Goal: Information Seeking & Learning: Learn about a topic

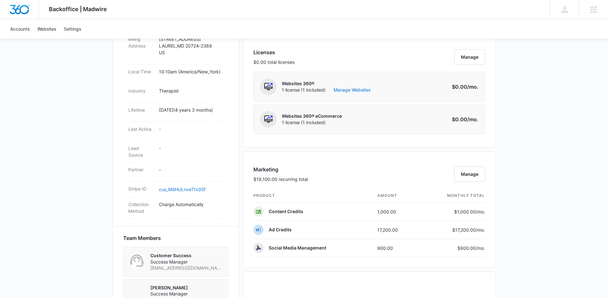
scroll to position [263, 0]
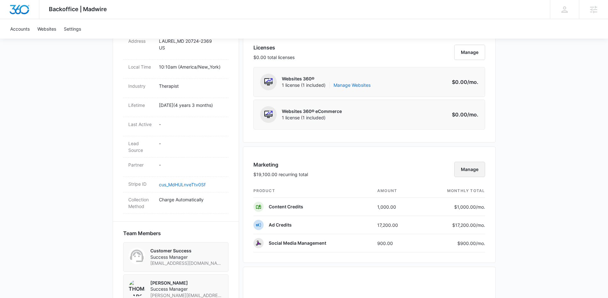
click at [478, 171] on button "Manage" at bounding box center [469, 169] width 31 height 15
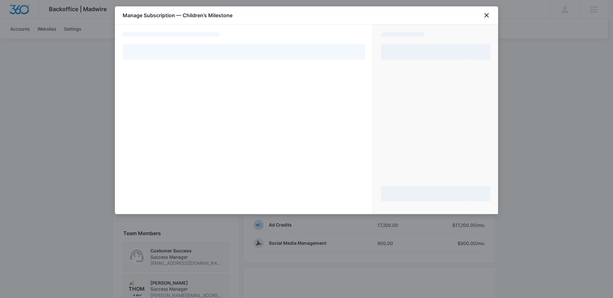
select select "pm_1Mqg1jA4n8RTgNjUkyRSWW0u"
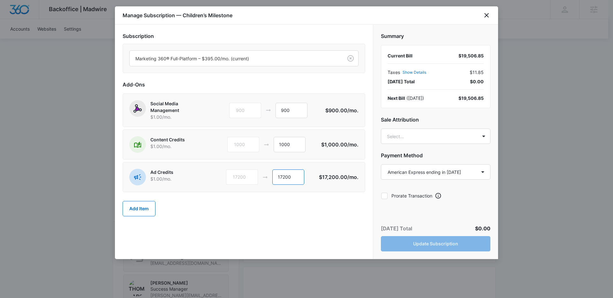
click at [290, 181] on input "17200" at bounding box center [288, 176] width 32 height 15
click at [289, 181] on input "17200" at bounding box center [288, 176] width 32 height 15
type input "14200"
click at [294, 178] on input "14200" at bounding box center [288, 176] width 32 height 15
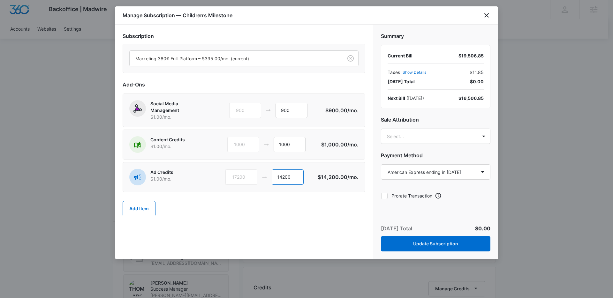
click at [294, 178] on input "14200" at bounding box center [288, 176] width 32 height 15
click at [290, 149] on input "1000" at bounding box center [289, 144] width 32 height 15
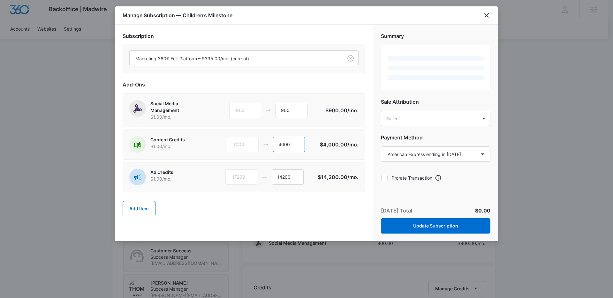
type input "4000"
click at [344, 219] on div "Add Item" at bounding box center [244, 209] width 243 height 28
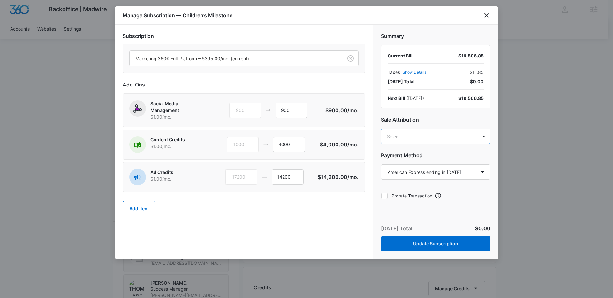
click at [437, 132] on body "Backoffice | Madwire Apps Settings Thomas Baron thomas.baron@madwire.com My Pro…" at bounding box center [306, 185] width 613 height 896
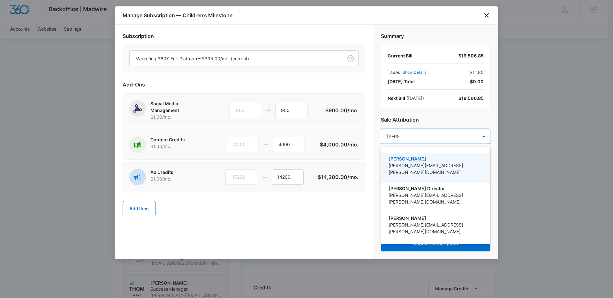
type input "thomas"
click at [433, 154] on div "Thomas Baron thomas.baron@madwire.com" at bounding box center [435, 168] width 109 height 30
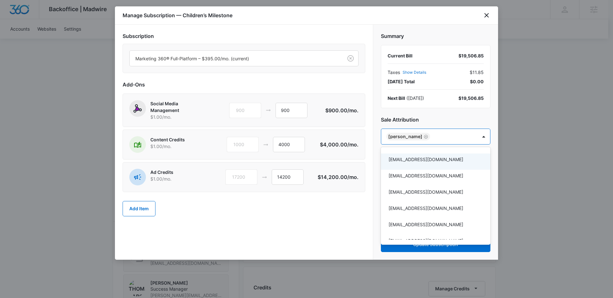
click at [323, 217] on div at bounding box center [306, 149] width 613 height 298
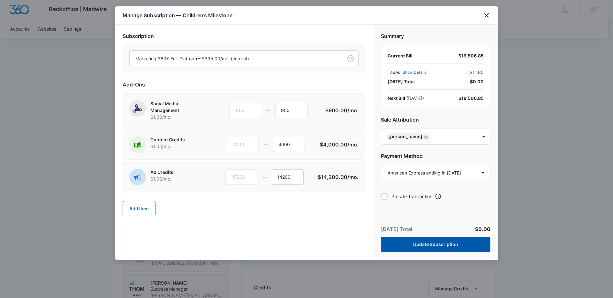
click at [414, 239] on button "Update Subscription" at bounding box center [435, 244] width 109 height 15
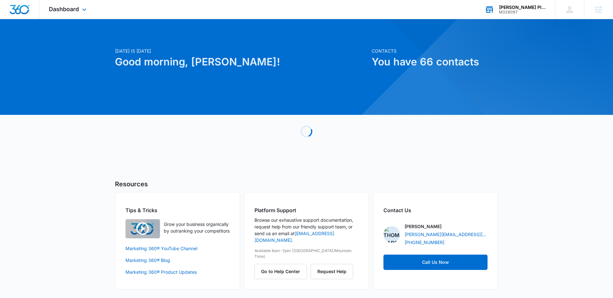
click at [527, 15] on div "Garrison Plumbing Services M328097 Your Accounts View All" at bounding box center [515, 9] width 80 height 19
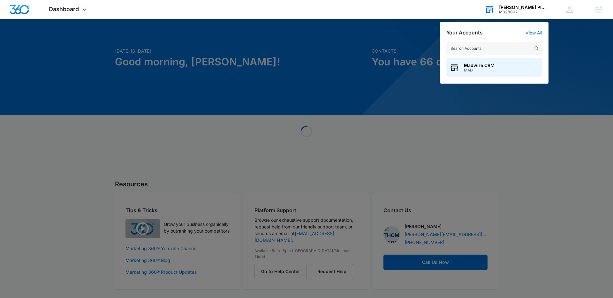
click at [513, 44] on input "text" at bounding box center [494, 48] width 96 height 13
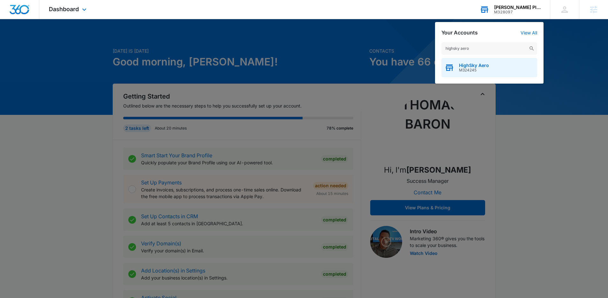
type input "highsky aero"
click at [468, 73] on div "HighSky Aero M324245" at bounding box center [489, 67] width 96 height 19
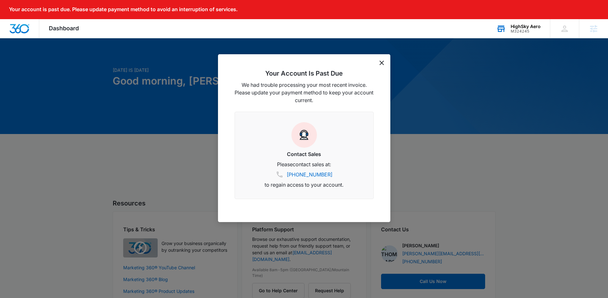
click at [386, 65] on div "Your Account Is Past Due We had trouble processing your most recent invoice. Pl…" at bounding box center [304, 138] width 172 height 168
click at [378, 65] on div "Your Account Is Past Due We had trouble processing your most recent invoice. Pl…" at bounding box center [304, 138] width 172 height 168
click at [392, 68] on div at bounding box center [304, 149] width 608 height 298
click at [384, 63] on div "Your Account Is Past Due We had trouble processing your most recent invoice. Pl…" at bounding box center [304, 138] width 172 height 168
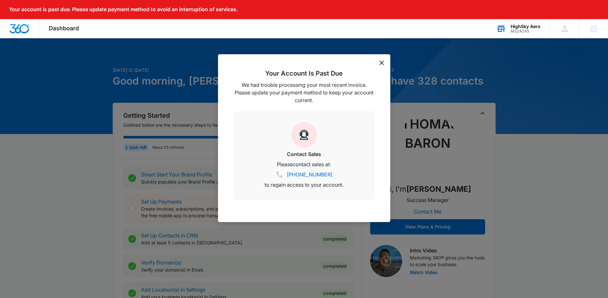
click at [384, 63] on icon "dismiss this dialog" at bounding box center [381, 63] width 4 height 4
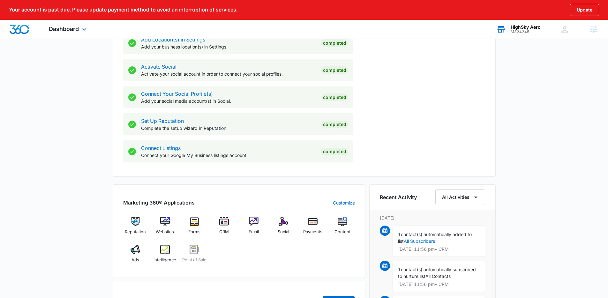
scroll to position [316, 0]
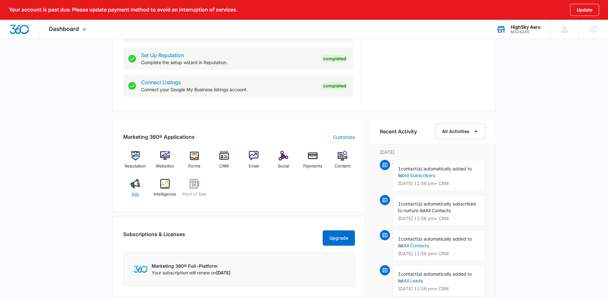
click at [134, 191] on span "Ads" at bounding box center [135, 194] width 8 height 6
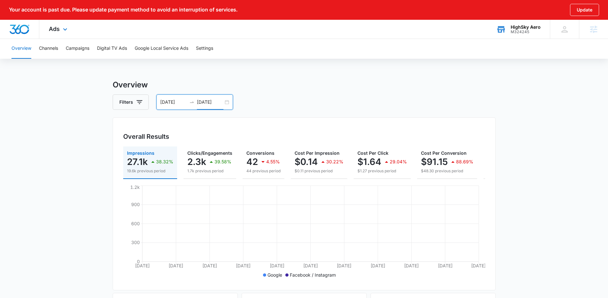
click at [213, 104] on input "07/30/2025" at bounding box center [210, 102] width 26 height 7
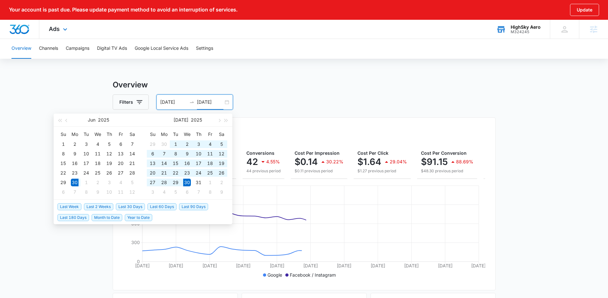
type input "07/30/2025"
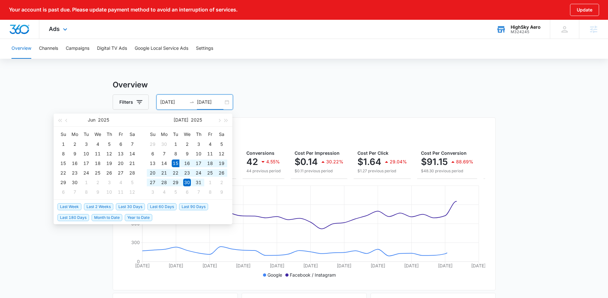
click at [136, 208] on span "Last 30 Days" at bounding box center [130, 206] width 29 height 7
type input "07/15/2025"
type input "08/14/2025"
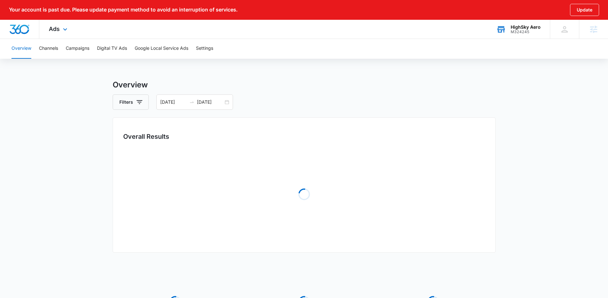
click at [87, 126] on main "Overview Filters 07/15/2025 08/14/2025 Overall Results Loading Loading Loading …" at bounding box center [304, 226] width 608 height 294
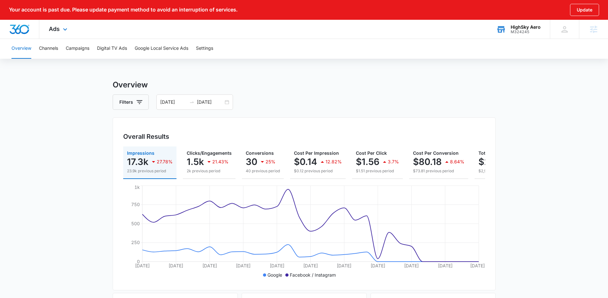
click at [81, 28] on div "Ads Apps Reputation Websites Forms CRM Email Social Payments POS Content Ads In…" at bounding box center [304, 29] width 608 height 19
click at [71, 28] on div "Ads Apps Reputation Websites Forms CRM Email Social Payments POS Content Ads In…" at bounding box center [58, 29] width 39 height 19
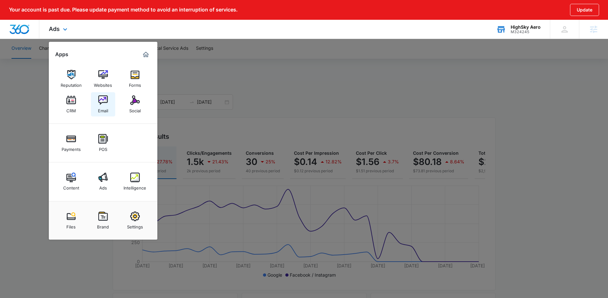
click at [95, 104] on link "Email" at bounding box center [103, 104] width 24 height 24
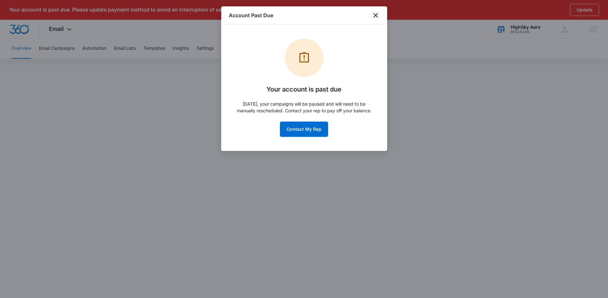
click at [376, 17] on icon "close" at bounding box center [376, 15] width 8 height 8
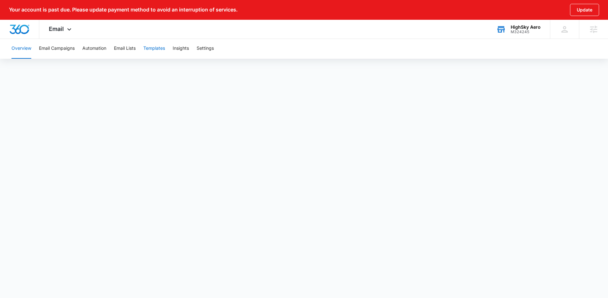
click at [165, 50] on button "Templates" at bounding box center [154, 48] width 22 height 20
click at [95, 54] on button "Automation" at bounding box center [94, 48] width 24 height 20
click at [67, 29] on icon at bounding box center [69, 31] width 8 height 8
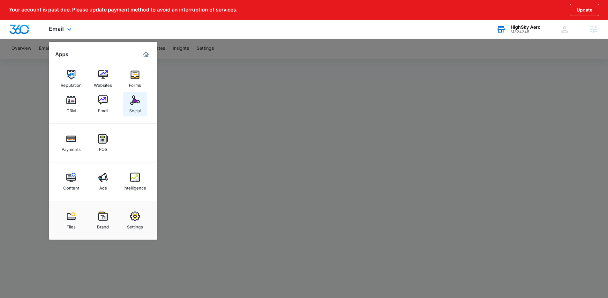
click at [139, 108] on div "Social" at bounding box center [134, 109] width 11 height 8
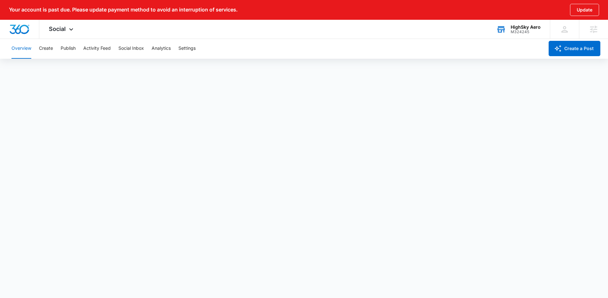
click at [59, 46] on div "Overview Create Publish Activity Feed Social Inbox Analytics Settings" at bounding box center [276, 48] width 536 height 20
click at [65, 49] on button "Publish" at bounding box center [68, 48] width 15 height 20
click at [50, 54] on button "Create" at bounding box center [46, 48] width 14 height 20
click at [59, 66] on button "Approvals" at bounding box center [62, 68] width 21 height 18
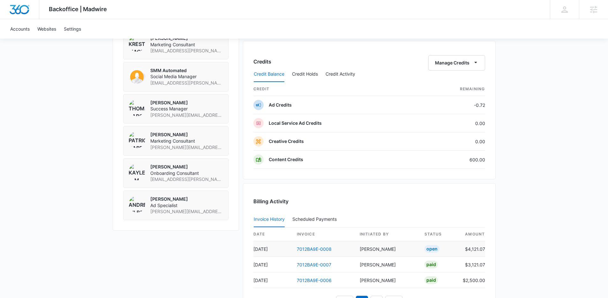
scroll to position [565, 0]
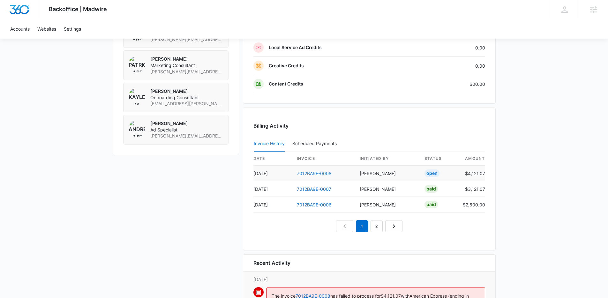
click at [310, 173] on link "7012BA9E-0008" at bounding box center [314, 173] width 35 height 5
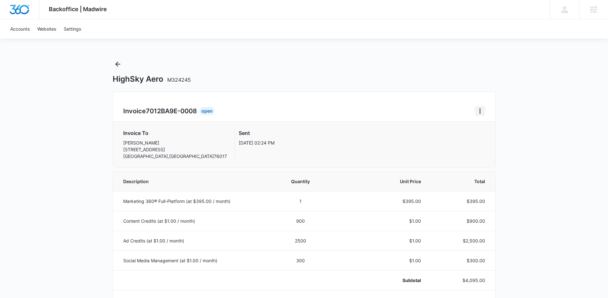
click at [479, 106] on button "Home" at bounding box center [480, 111] width 10 height 10
click at [485, 126] on link "Download Invoice" at bounding box center [501, 128] width 37 height 5
click at [119, 63] on icon "Back" at bounding box center [118, 64] width 8 height 8
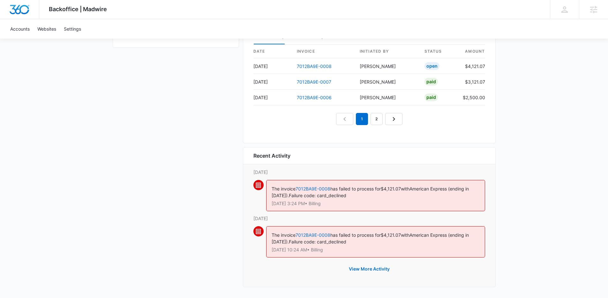
scroll to position [673, 0]
click at [370, 267] on button "View More Activity" at bounding box center [369, 267] width 54 height 15
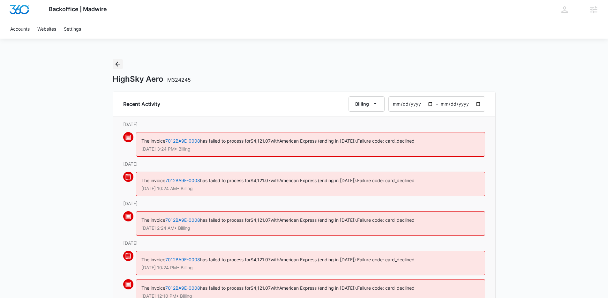
click at [122, 64] on button "Back" at bounding box center [118, 64] width 10 height 10
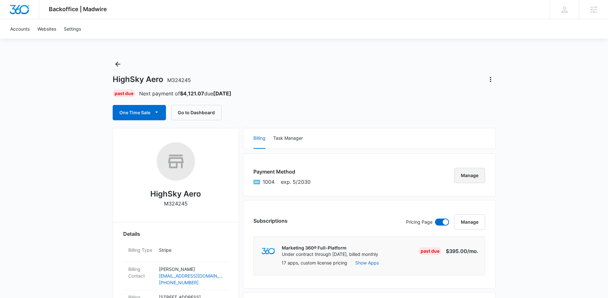
click at [468, 172] on button "Manage" at bounding box center [469, 175] width 31 height 15
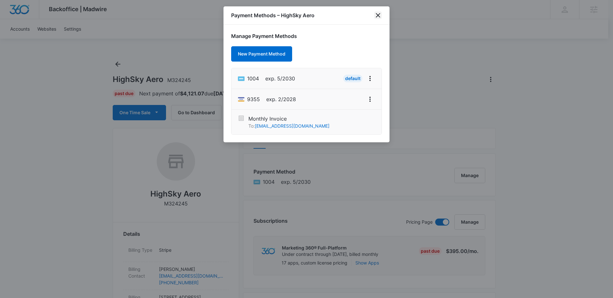
click at [380, 12] on icon "close" at bounding box center [378, 15] width 8 height 8
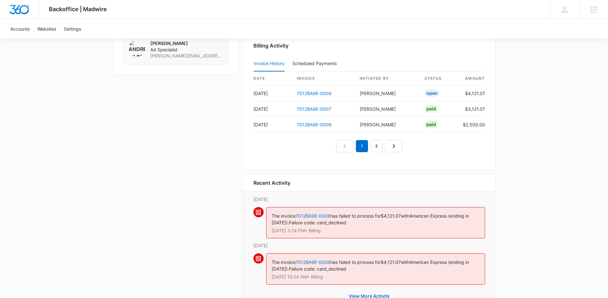
scroll to position [673, 0]
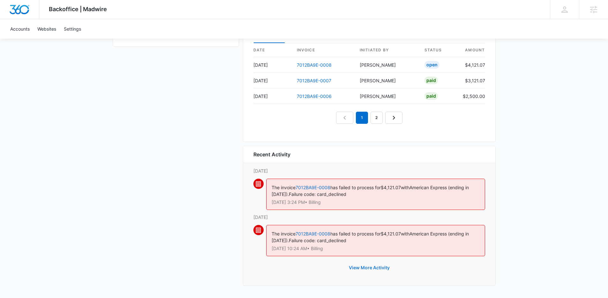
click at [366, 268] on button "View More Activity" at bounding box center [369, 267] width 54 height 15
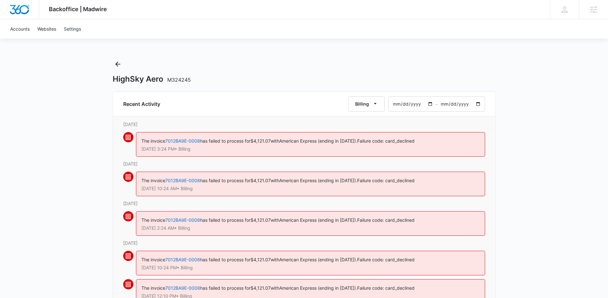
click at [417, 103] on input "2025-06-15" at bounding box center [412, 104] width 47 height 15
click at [420, 103] on input "2025-06-15" at bounding box center [412, 104] width 47 height 15
click at [419, 103] on input "2025-06-15" at bounding box center [412, 104] width 47 height 15
click at [418, 104] on input "2025-06-15" at bounding box center [412, 104] width 47 height 15
type input "2023-06-15"
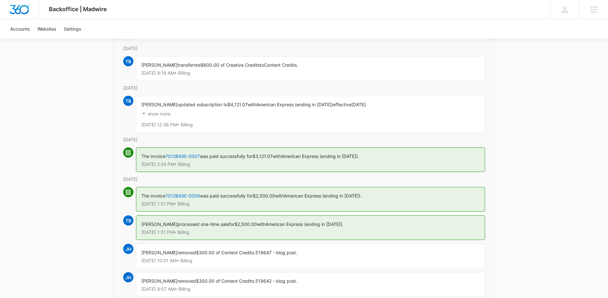
scroll to position [407, 0]
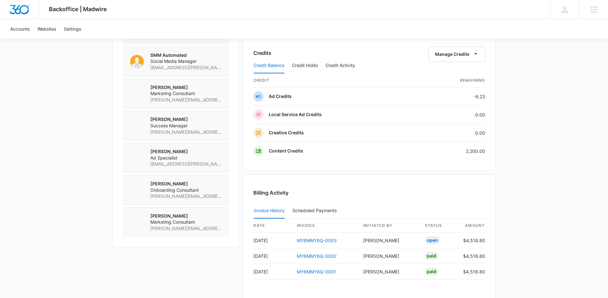
scroll to position [542, 0]
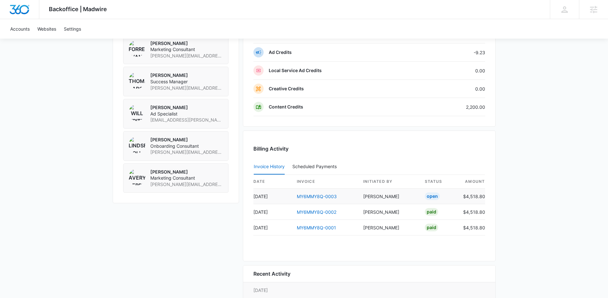
click at [309, 193] on td "MY6MMY8Q-0003" at bounding box center [325, 197] width 66 height 16
click at [308, 202] on td "MY6MMY8Q-0003" at bounding box center [325, 197] width 66 height 16
click at [308, 201] on td "MY6MMY8Q-0003" at bounding box center [325, 197] width 66 height 16
click at [308, 198] on link "MY6MMY8Q-0003" at bounding box center [317, 196] width 40 height 5
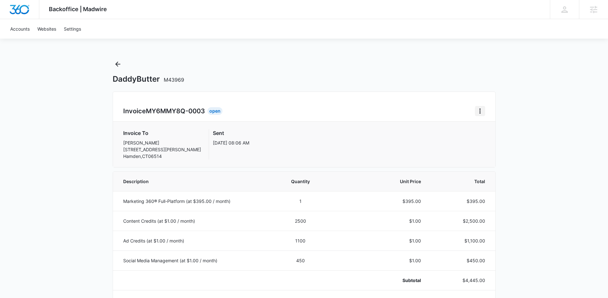
click at [478, 114] on icon "Home" at bounding box center [480, 111] width 8 height 8
click at [494, 130] on link "Download Invoice" at bounding box center [501, 128] width 37 height 5
click at [120, 62] on icon "Back" at bounding box center [118, 64] width 8 height 8
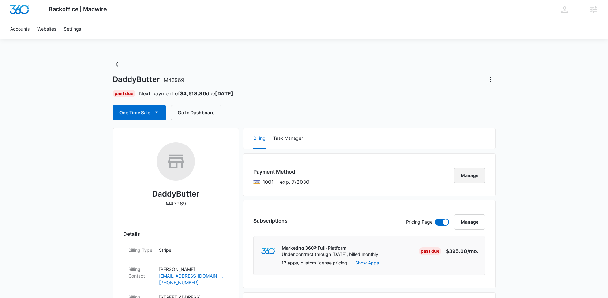
click at [472, 174] on button "Manage" at bounding box center [469, 175] width 31 height 15
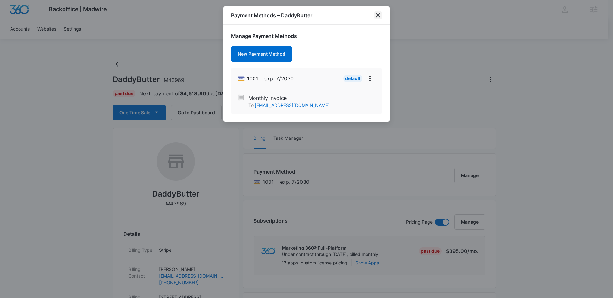
click at [374, 16] on icon "close" at bounding box center [378, 15] width 8 height 8
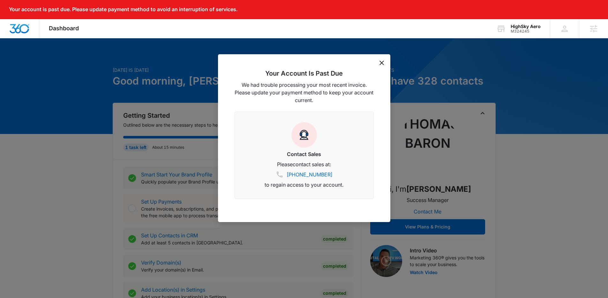
click at [380, 64] on icon "dismiss this dialog" at bounding box center [381, 63] width 4 height 4
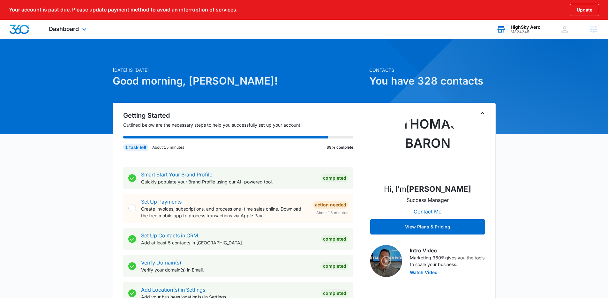
drag, startPoint x: 534, startPoint y: 33, endPoint x: 525, endPoint y: 47, distance: 16.5
click at [534, 33] on div "M324245" at bounding box center [526, 32] width 30 height 4
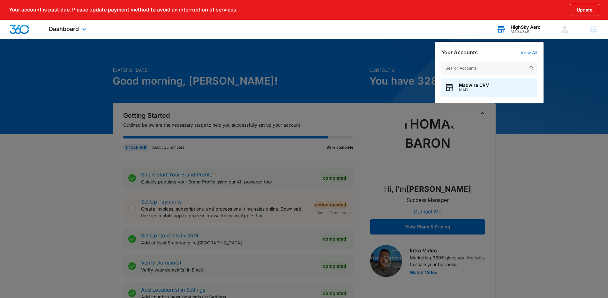
click at [503, 67] on input "text" at bounding box center [489, 68] width 96 height 13
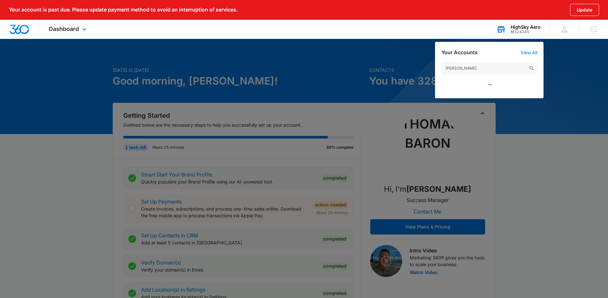
type input "[PERSON_NAME] plumbing"
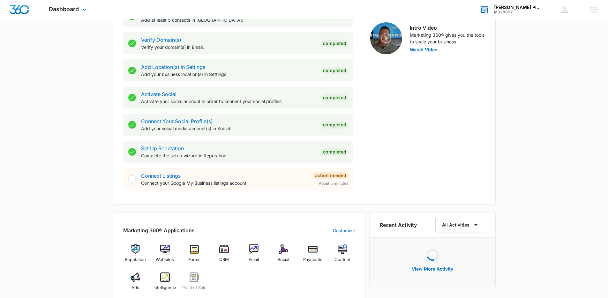
scroll to position [307, 0]
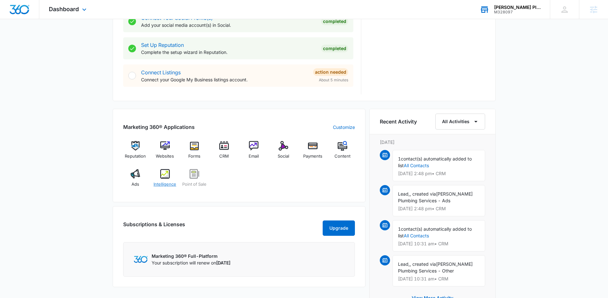
click at [161, 173] on img at bounding box center [165, 174] width 10 height 10
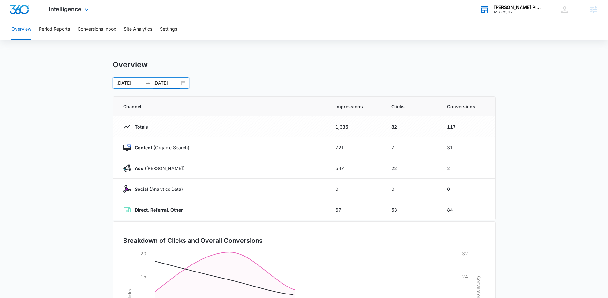
click at [160, 81] on input "[DATE]" at bounding box center [166, 82] width 26 height 7
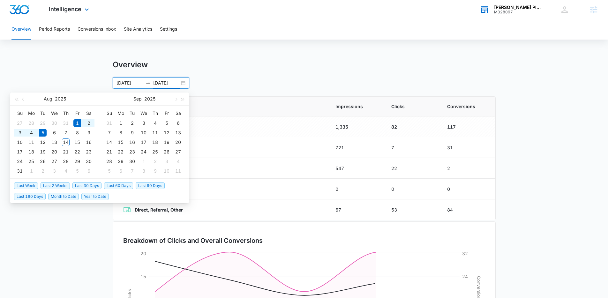
type input "[DATE]"
click at [62, 184] on span "Last 2 Weeks" at bounding box center [55, 185] width 29 height 7
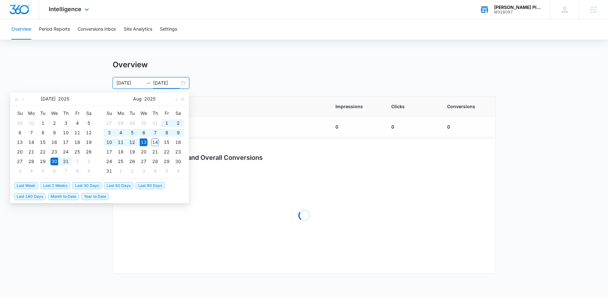
type input "07/30/2025"
type input "08/13/2025"
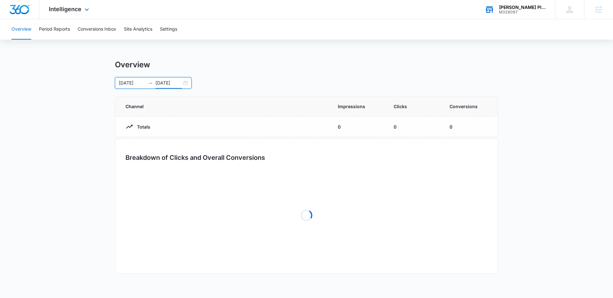
click at [52, 70] on main "Overview 07/30/2025 08/13/2025 Jul 2025 Su Mo Tu We Th Fr Sa 29 30 1 2 3 4 5 6 …" at bounding box center [306, 171] width 613 height 223
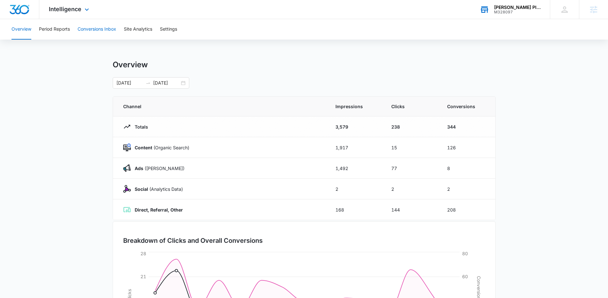
click at [104, 34] on button "Conversions Inbox" at bounding box center [97, 29] width 39 height 20
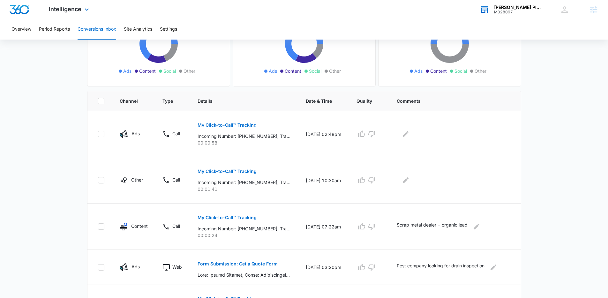
scroll to position [91, 0]
click at [203, 122] on p "My Click-to-Call™ Tracking" at bounding box center [227, 124] width 59 height 4
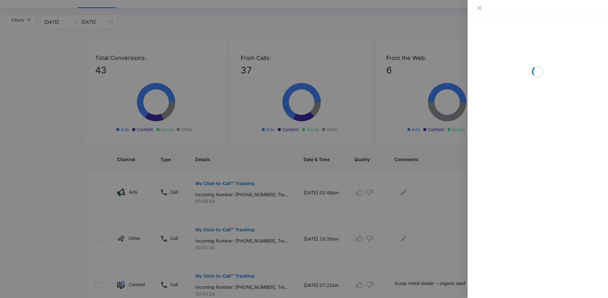
scroll to position [0, 0]
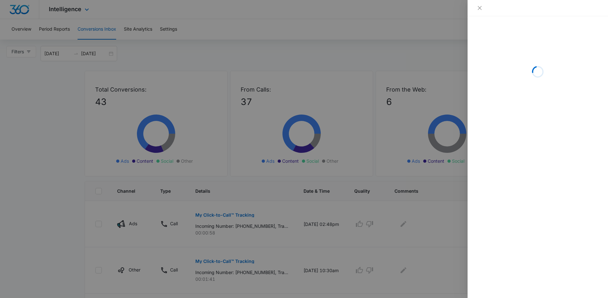
click at [88, 26] on div at bounding box center [304, 149] width 608 height 298
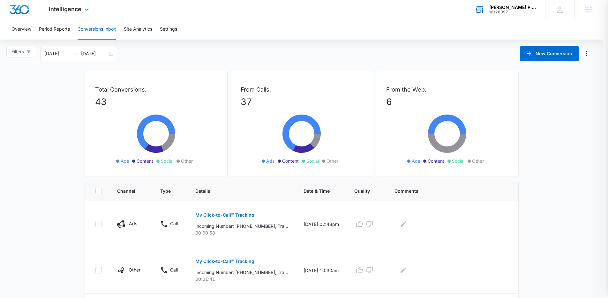
click at [82, 15] on div at bounding box center [304, 149] width 608 height 298
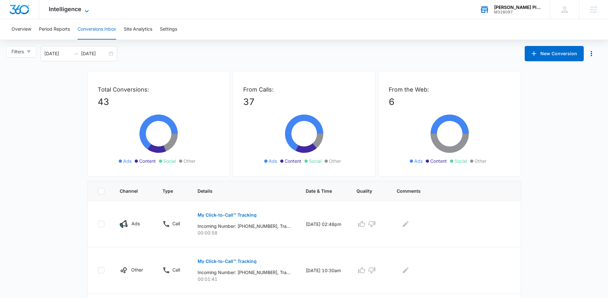
click at [83, 12] on icon at bounding box center [87, 11] width 8 height 8
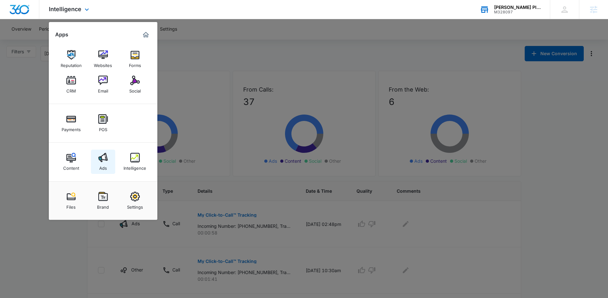
click at [93, 168] on link "Ads" at bounding box center [103, 162] width 24 height 24
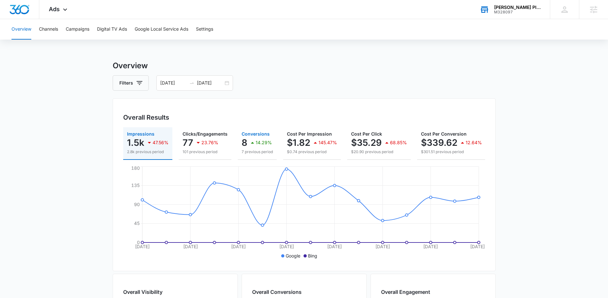
click at [254, 142] on icon "button" at bounding box center [253, 143] width 8 height 8
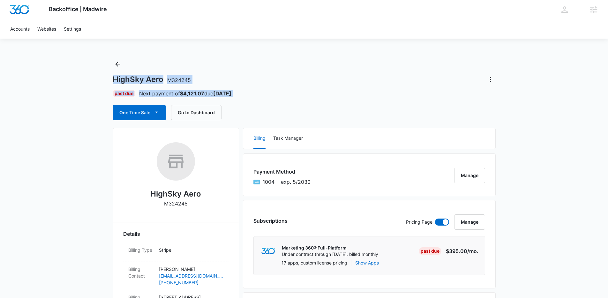
drag, startPoint x: 97, startPoint y: 67, endPoint x: 258, endPoint y: 93, distance: 163.9
click at [258, 93] on div "Past Due Next payment of $4,121.07 due [DATE]" at bounding box center [304, 94] width 383 height 8
drag, startPoint x: 258, startPoint y: 93, endPoint x: 90, endPoint y: 69, distance: 169.9
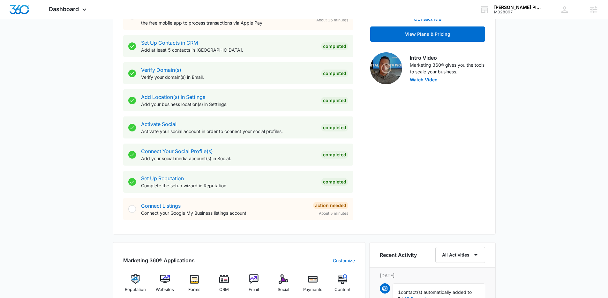
scroll to position [224, 0]
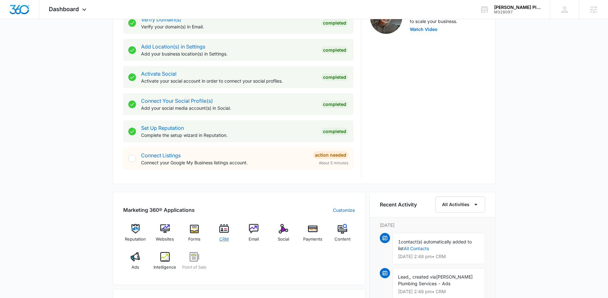
click at [229, 234] on div "CRM" at bounding box center [224, 235] width 25 height 23
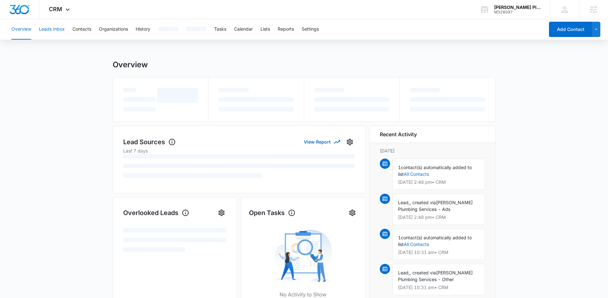
click at [52, 33] on button "Leads Inbox" at bounding box center [52, 29] width 26 height 20
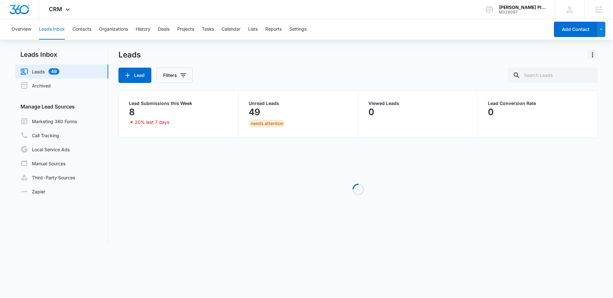
click at [590, 58] on icon "Actions" at bounding box center [592, 55] width 8 height 8
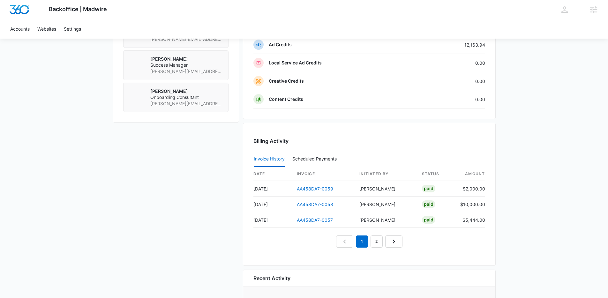
scroll to position [516, 0]
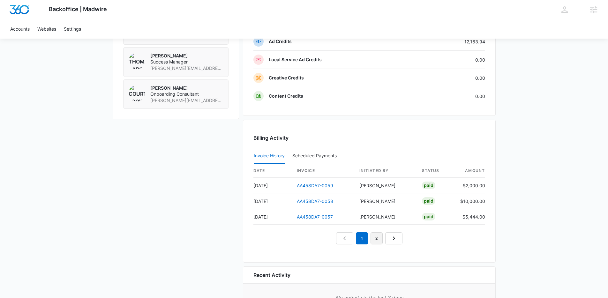
click at [371, 239] on link "2" at bounding box center [377, 238] width 12 height 12
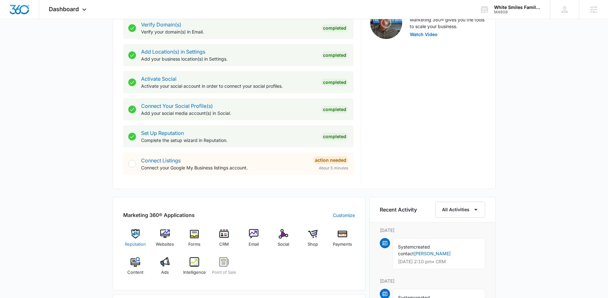
scroll to position [220, 0]
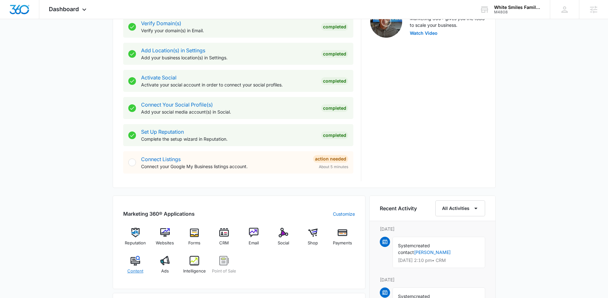
click at [129, 264] on div "Content" at bounding box center [135, 267] width 25 height 23
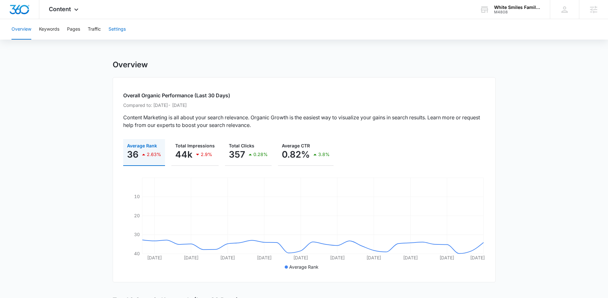
click at [123, 36] on button "Settings" at bounding box center [117, 29] width 17 height 20
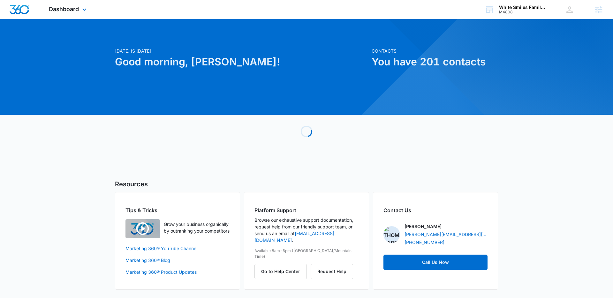
click at [89, 6] on div "Dashboard Apps Reputation Websites Forms CRM Email Social Shop Payments POS Con…" at bounding box center [68, 9] width 58 height 19
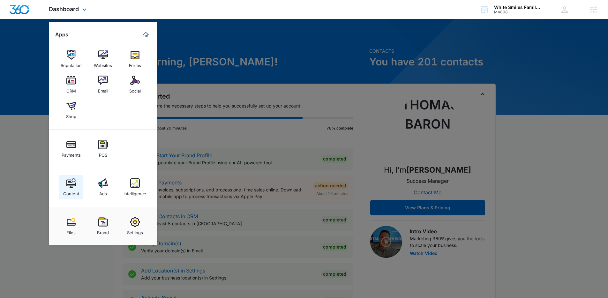
click at [78, 194] on div "Content" at bounding box center [71, 192] width 16 height 8
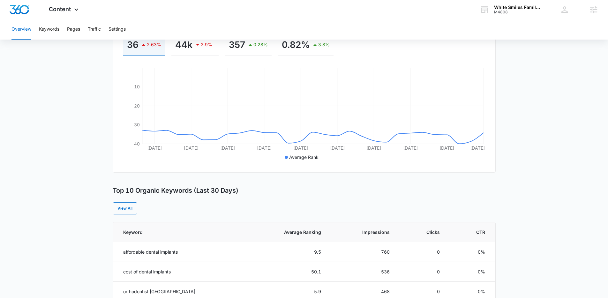
scroll to position [42, 0]
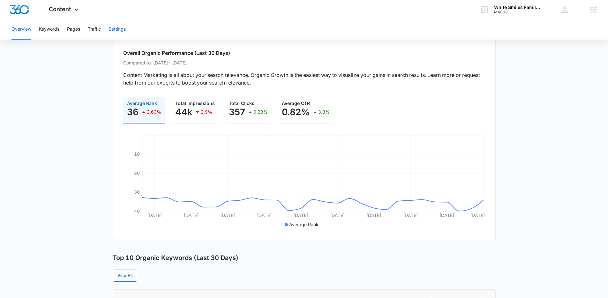
click at [113, 31] on button "Settings" at bounding box center [117, 29] width 17 height 20
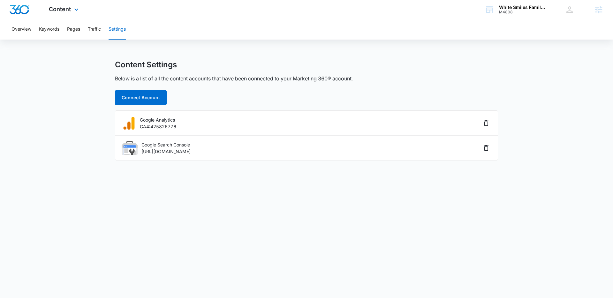
click at [70, 18] on div "Content Apps Reputation Websites Forms CRM Email Social Shop Payments POS Conte…" at bounding box center [64, 9] width 50 height 19
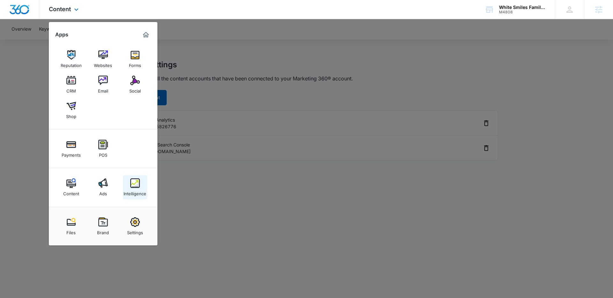
click at [141, 182] on link "Intelligence" at bounding box center [135, 187] width 24 height 24
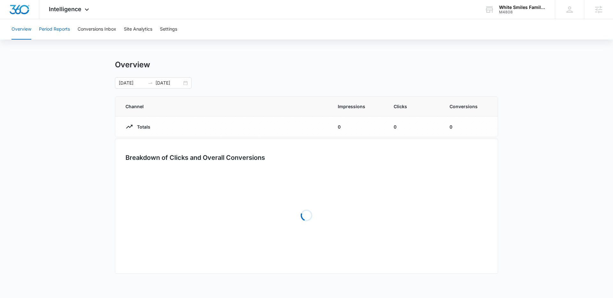
click at [65, 34] on button "Period Reports" at bounding box center [54, 29] width 31 height 20
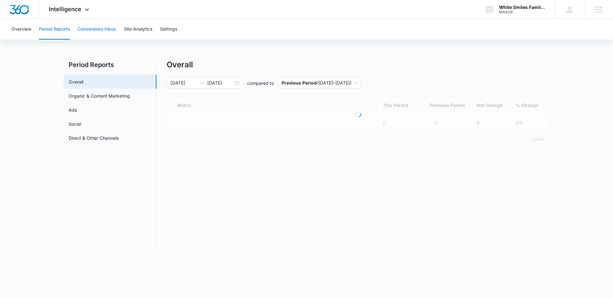
click at [103, 32] on button "Conversions Inbox" at bounding box center [97, 29] width 39 height 20
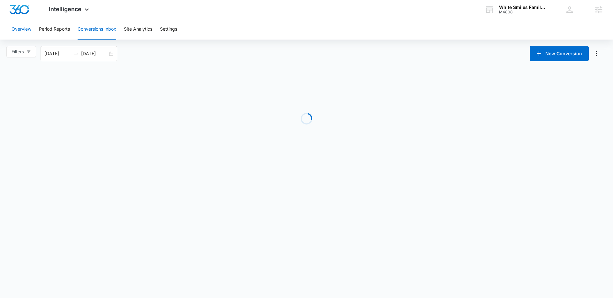
click at [23, 30] on button "Overview" at bounding box center [21, 29] width 20 height 20
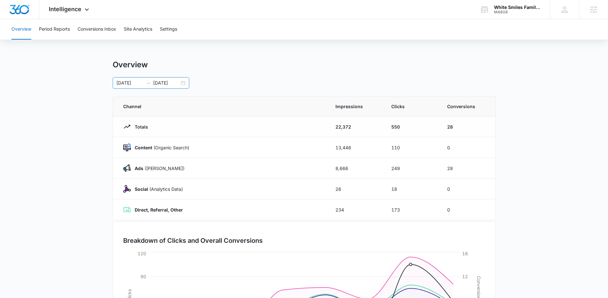
click at [151, 82] on div at bounding box center [148, 82] width 10 height 5
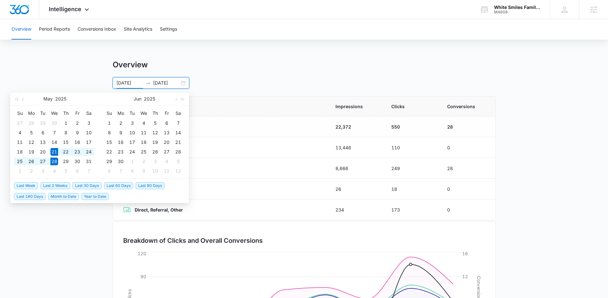
click at [88, 189] on li "Last 30 Days" at bounding box center [88, 185] width 32 height 11
click at [88, 188] on span "Last 30 Days" at bounding box center [86, 185] width 29 height 7
type input "07/14/2025"
type input "08/13/2025"
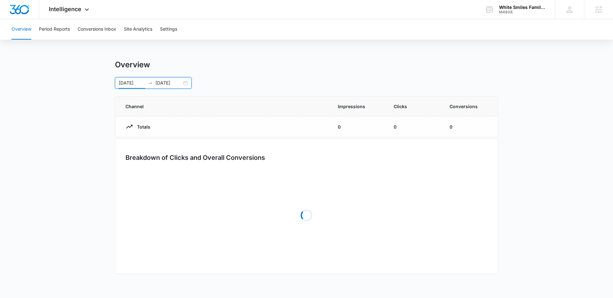
click at [385, 59] on div "Overview Period Reports Conversions Inbox Site Analytics Settings Overview 07/1…" at bounding box center [306, 151] width 613 height 264
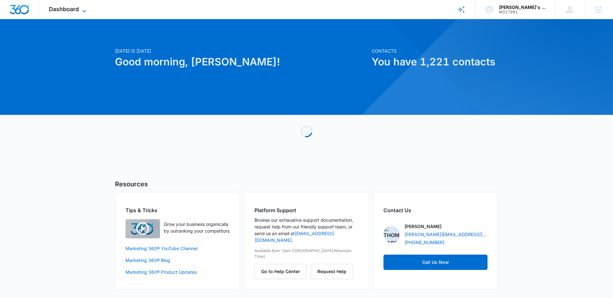
click at [84, 9] on icon at bounding box center [84, 11] width 8 height 8
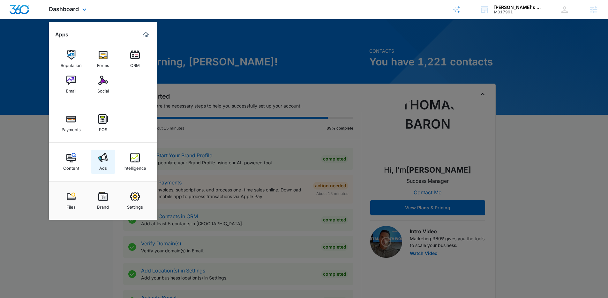
click at [109, 161] on link "Ads" at bounding box center [103, 162] width 24 height 24
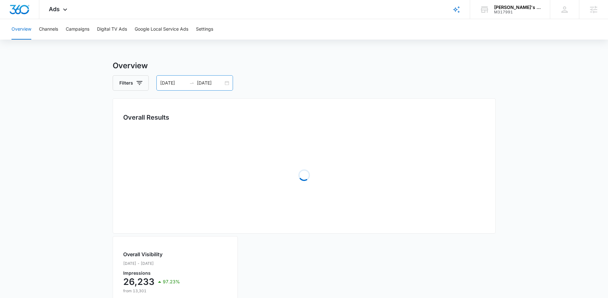
click at [206, 82] on input "[DATE]" at bounding box center [210, 82] width 26 height 7
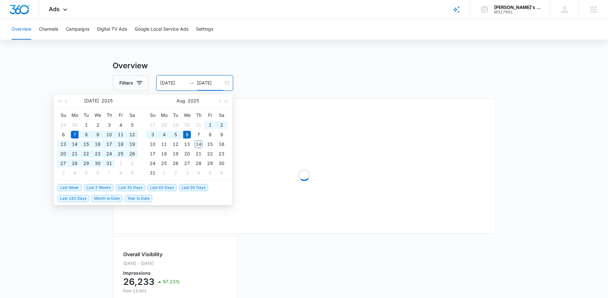
type input "[DATE]"
click at [135, 186] on span "Last 30 Days" at bounding box center [130, 187] width 29 height 7
type input "[DATE]"
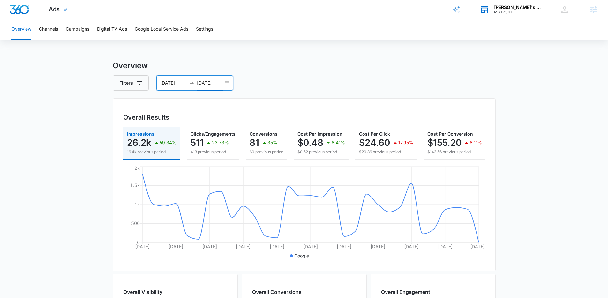
click at [520, 10] on div "M317991" at bounding box center [517, 12] width 47 height 4
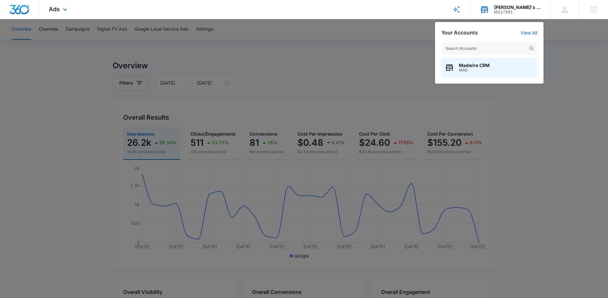
click at [503, 47] on input "text" at bounding box center [489, 48] width 96 height 13
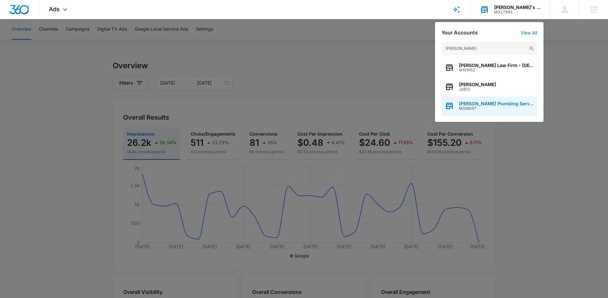
type input "[PERSON_NAME]"
click at [491, 108] on span "M328097" at bounding box center [496, 108] width 75 height 4
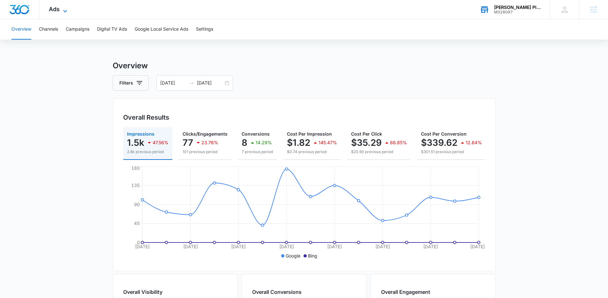
click at [67, 8] on icon at bounding box center [65, 11] width 8 height 8
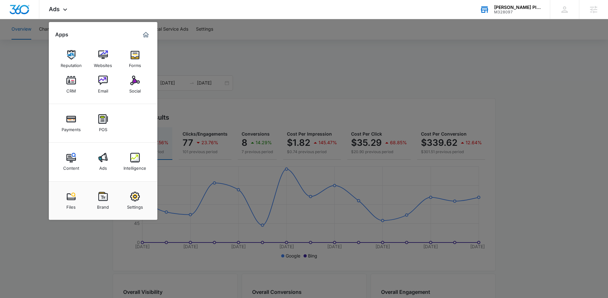
click at [136, 159] on img at bounding box center [135, 158] width 10 height 10
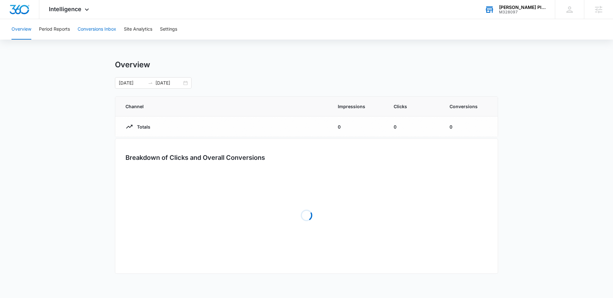
click at [112, 27] on button "Conversions Inbox" at bounding box center [97, 29] width 39 height 20
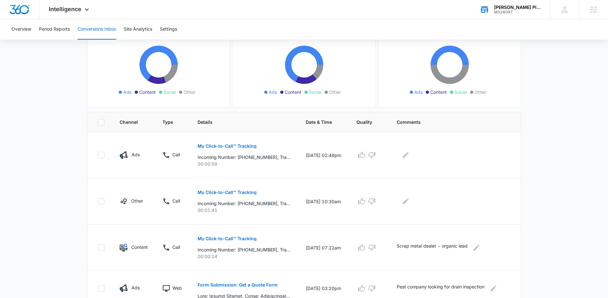
scroll to position [63, 0]
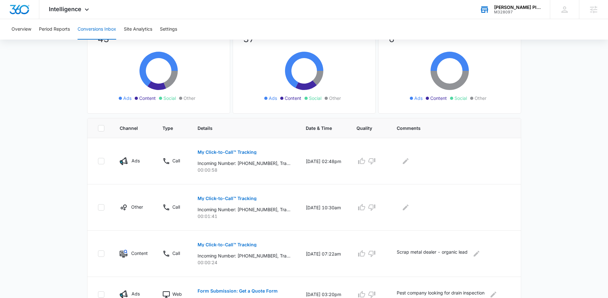
click at [577, 149] on main "Filters 07/15/2025 08/14/2025 New Conversion Total Conversions: 43 Ads Content …" at bounding box center [304, 296] width 608 height 626
click at [578, 209] on main "Filters 07/15/2025 08/14/2025 New Conversion Total Conversions: 43 Ads Content …" at bounding box center [304, 296] width 608 height 626
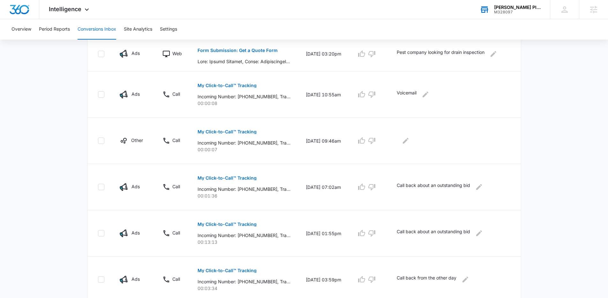
scroll to position [374, 0]
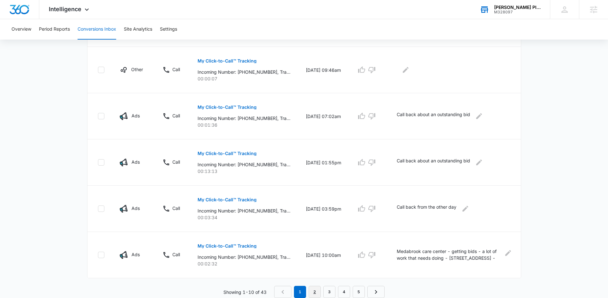
click at [314, 292] on link "2" at bounding box center [315, 292] width 12 height 12
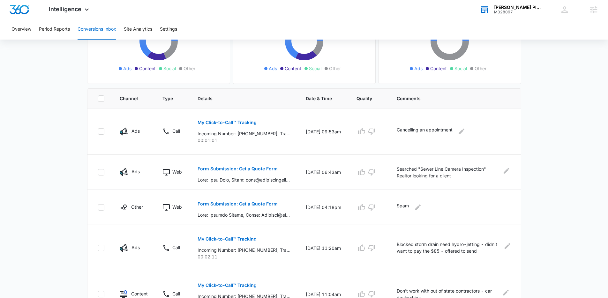
scroll to position [142, 0]
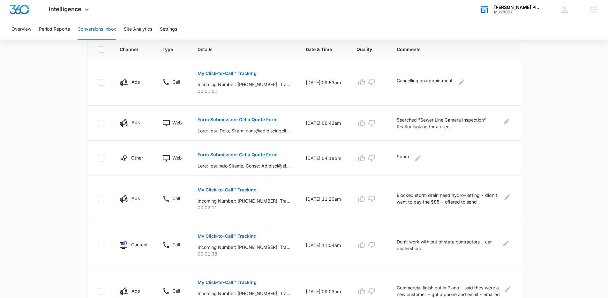
click at [67, 13] on div "Intelligence Apps Reputation Websites Forms CRM Email Social Payments POS Conte…" at bounding box center [69, 9] width 61 height 19
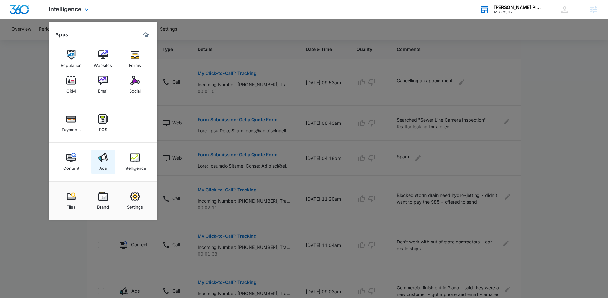
click at [94, 160] on link "Ads" at bounding box center [103, 162] width 24 height 24
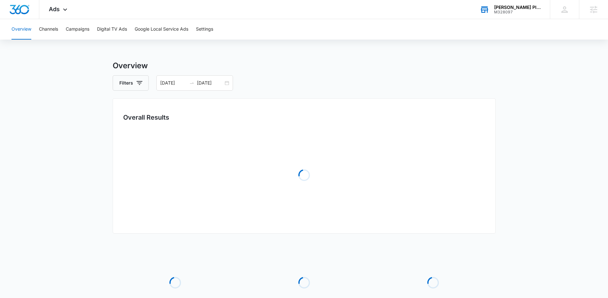
click at [83, 44] on div "Overview Channels Campaigns Digital TV Ads Google Local Service Ads Settings Ov…" at bounding box center [304, 186] width 608 height 334
click at [79, 38] on button "Campaigns" at bounding box center [78, 29] width 24 height 20
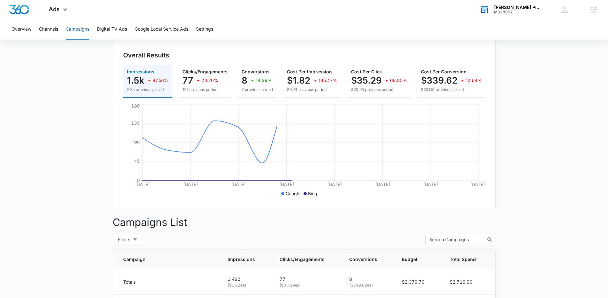
scroll to position [121, 0]
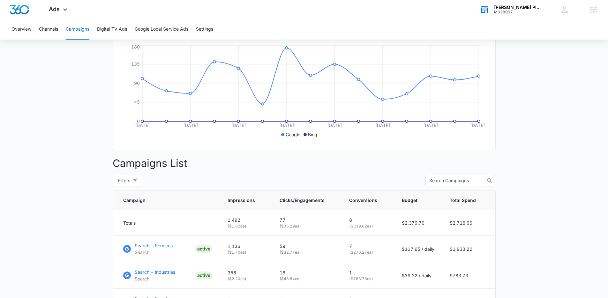
click at [503, 11] on div "M328097" at bounding box center [517, 12] width 47 height 4
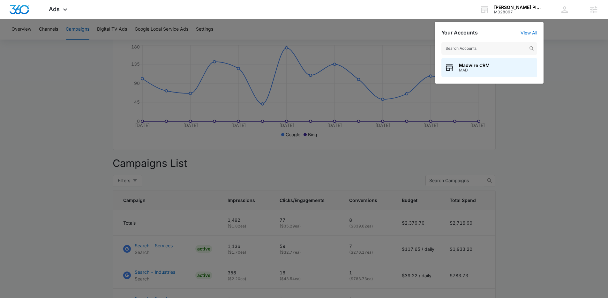
click at [508, 43] on input "text" at bounding box center [489, 48] width 96 height 13
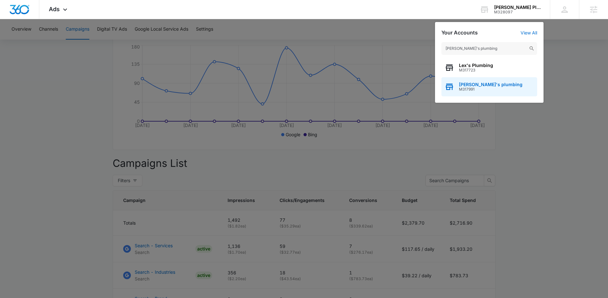
type input "lex's plumbing"
click at [507, 84] on div "Lex's plumbing M317991" at bounding box center [489, 86] width 96 height 19
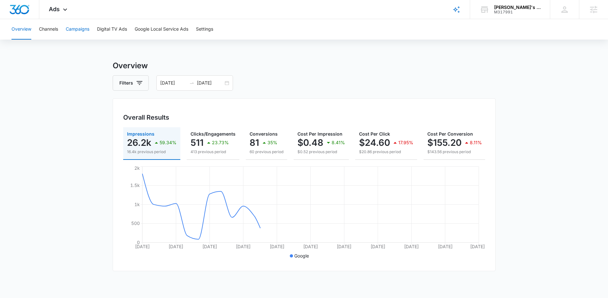
click at [85, 34] on button "Campaigns" at bounding box center [78, 29] width 24 height 20
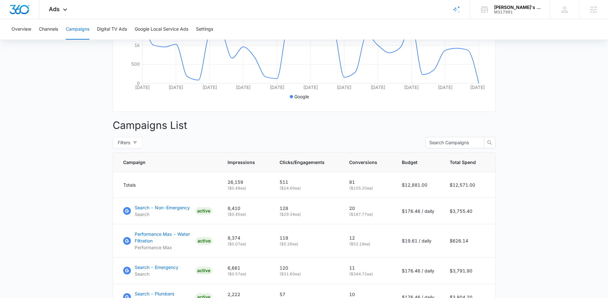
scroll to position [232, 0]
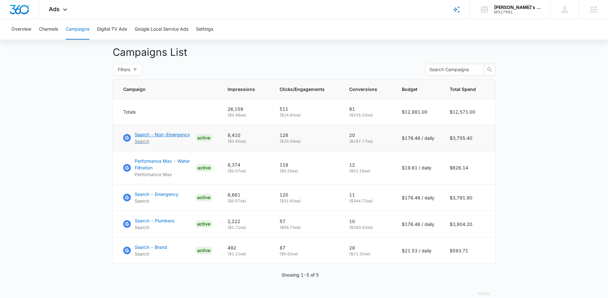
click at [174, 144] on p "Search" at bounding box center [162, 141] width 55 height 7
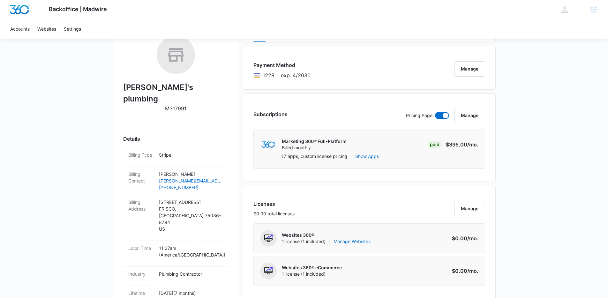
scroll to position [109, 0]
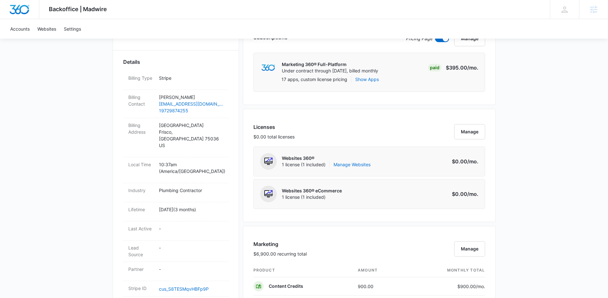
scroll to position [146, 0]
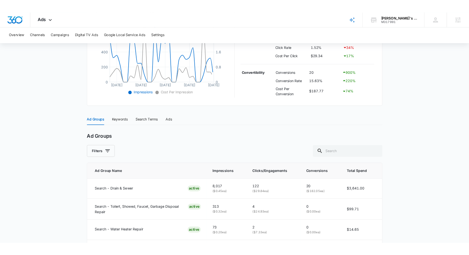
scroll to position [226, 0]
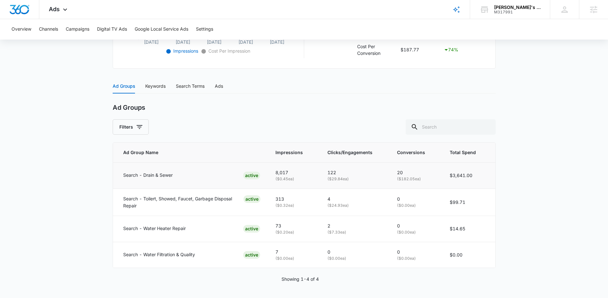
click at [404, 174] on p "20" at bounding box center [415, 172] width 37 height 7
drag, startPoint x: 404, startPoint y: 174, endPoint x: 407, endPoint y: 178, distance: 4.7
click at [407, 178] on td "20 ( $182.05 ea)" at bounding box center [415, 175] width 53 height 26
click at [407, 178] on p "( $182.05 ea)" at bounding box center [415, 179] width 37 height 6
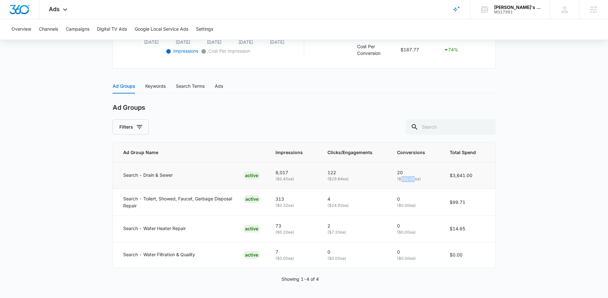
click at [407, 178] on p "( $182.05 ea)" at bounding box center [415, 179] width 37 height 6
drag, startPoint x: 407, startPoint y: 178, endPoint x: 406, endPoint y: 169, distance: 8.4
click at [406, 169] on td "20 ( $182.05 ea)" at bounding box center [415, 175] width 53 height 26
click at [406, 169] on p "20" at bounding box center [415, 172] width 37 height 7
